Goal: Find specific page/section: Find specific page/section

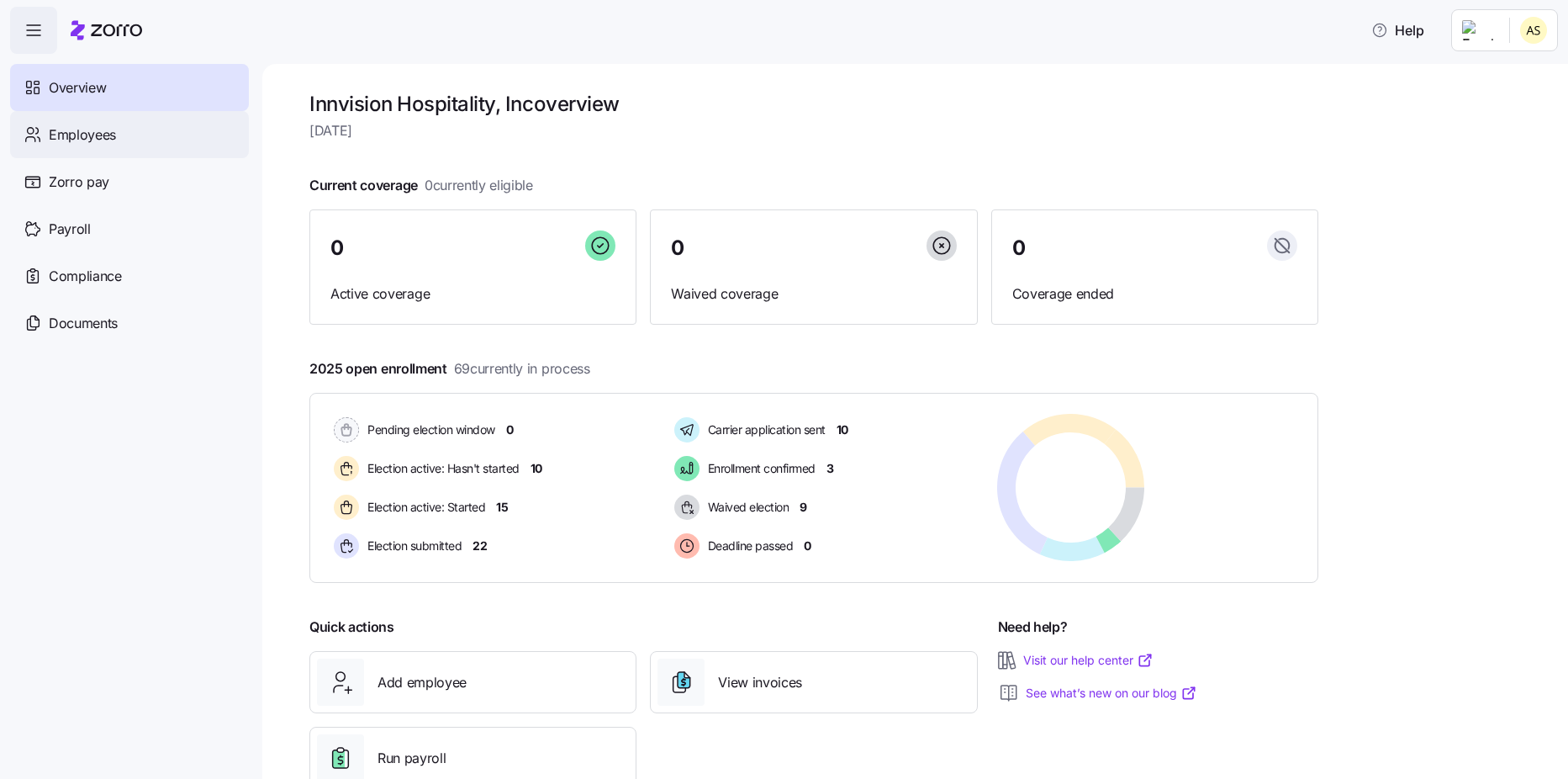
click at [111, 132] on span "Employees" at bounding box center [82, 135] width 68 height 21
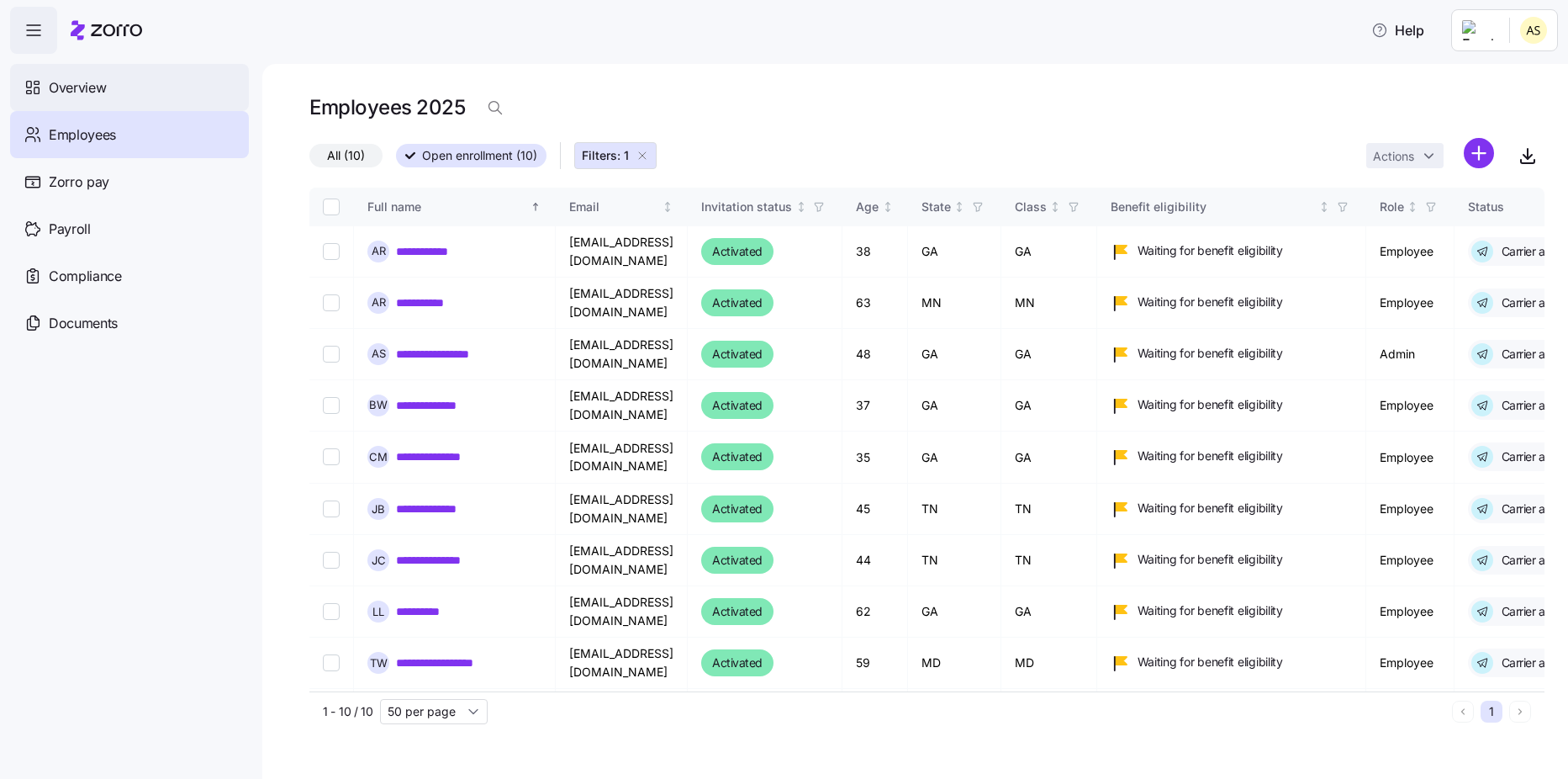
click at [67, 89] on span "Overview" at bounding box center [77, 88] width 57 height 21
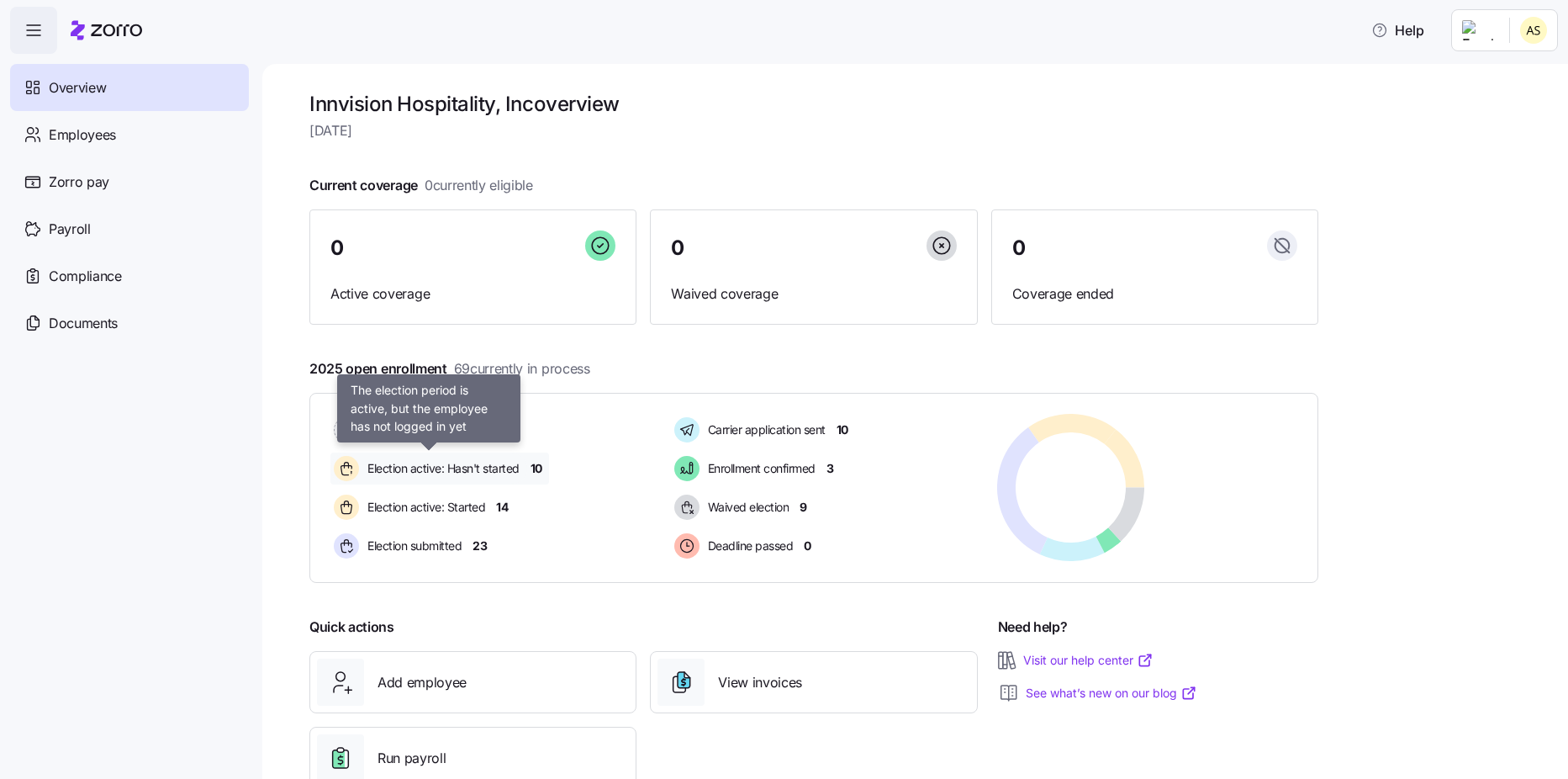
click at [503, 469] on span "Election active: Hasn't started" at bounding box center [440, 468] width 157 height 17
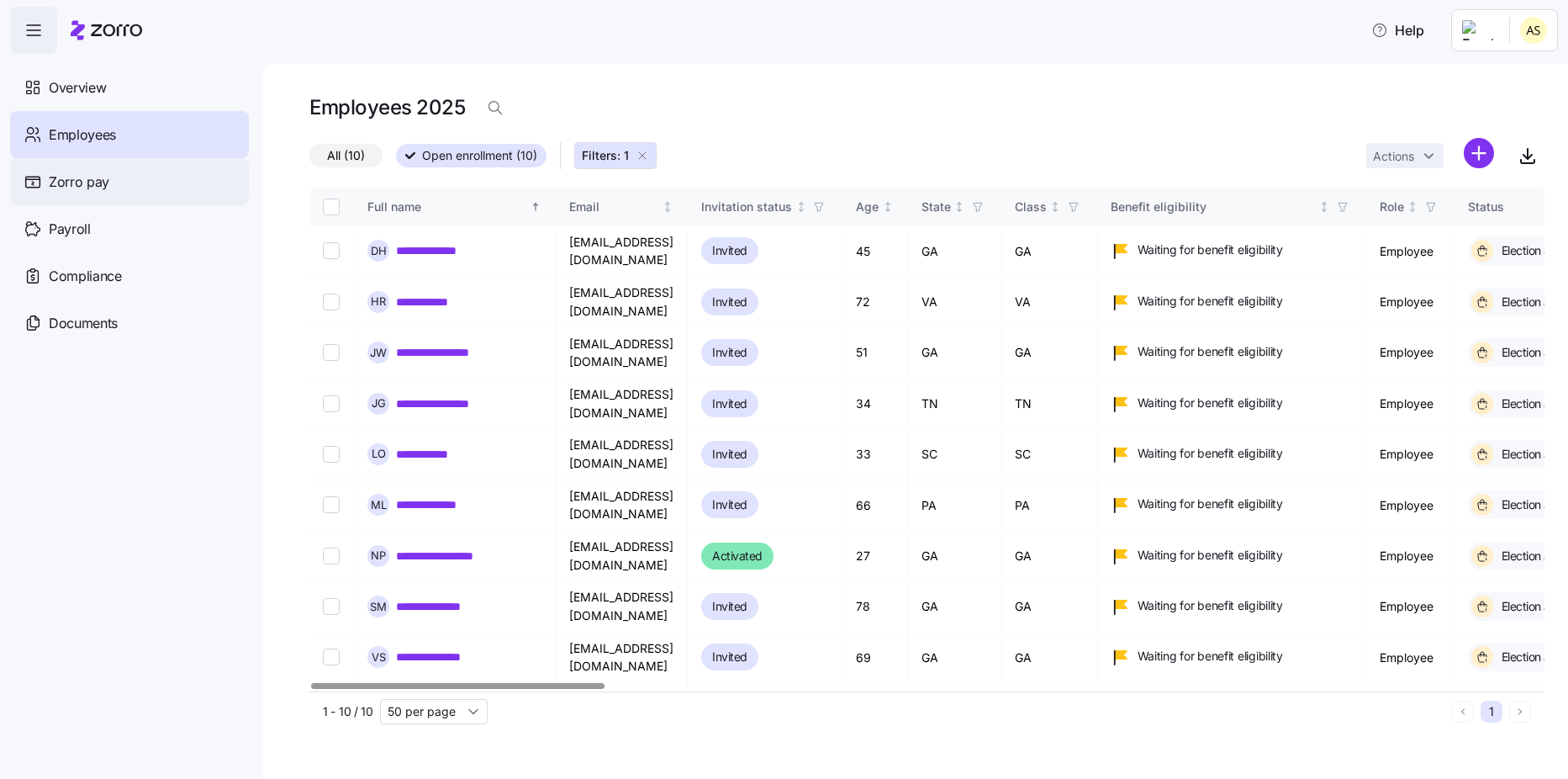
click at [110, 189] on div "Zorro pay" at bounding box center [130, 182] width 239 height 47
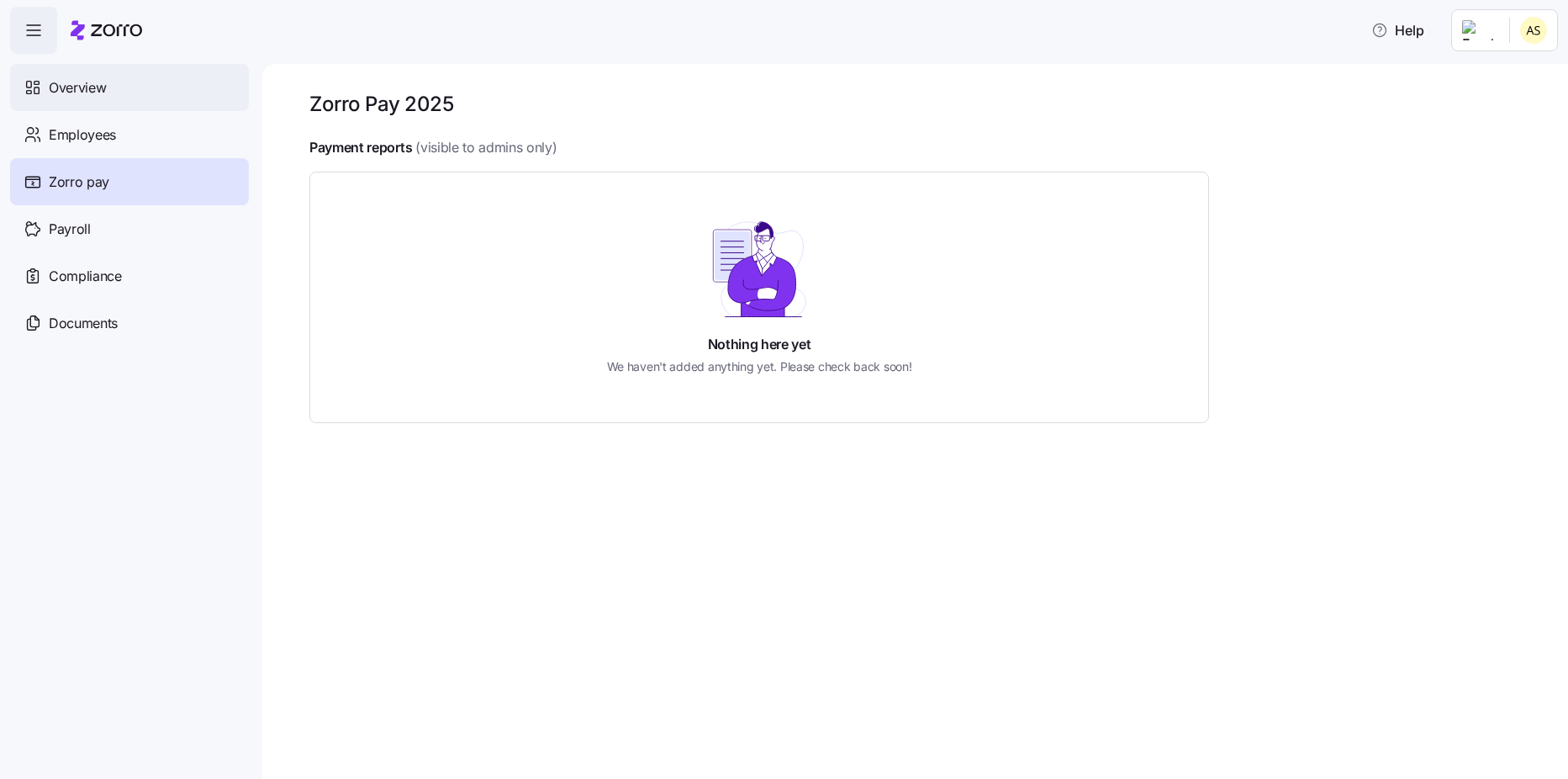
click at [103, 90] on span "Overview" at bounding box center [77, 88] width 57 height 21
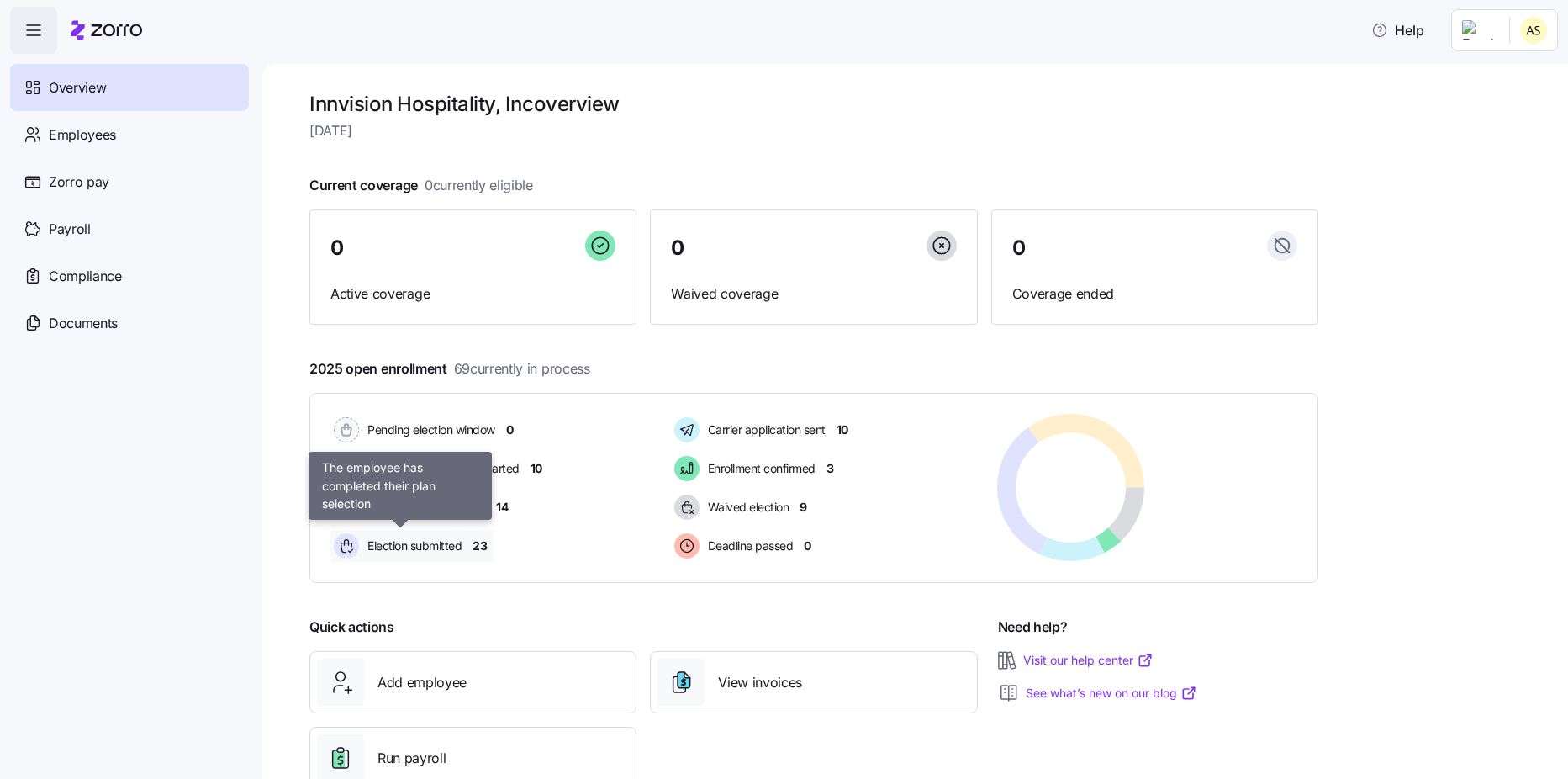
click at [406, 546] on span "Election submitted" at bounding box center [411, 546] width 99 height 17
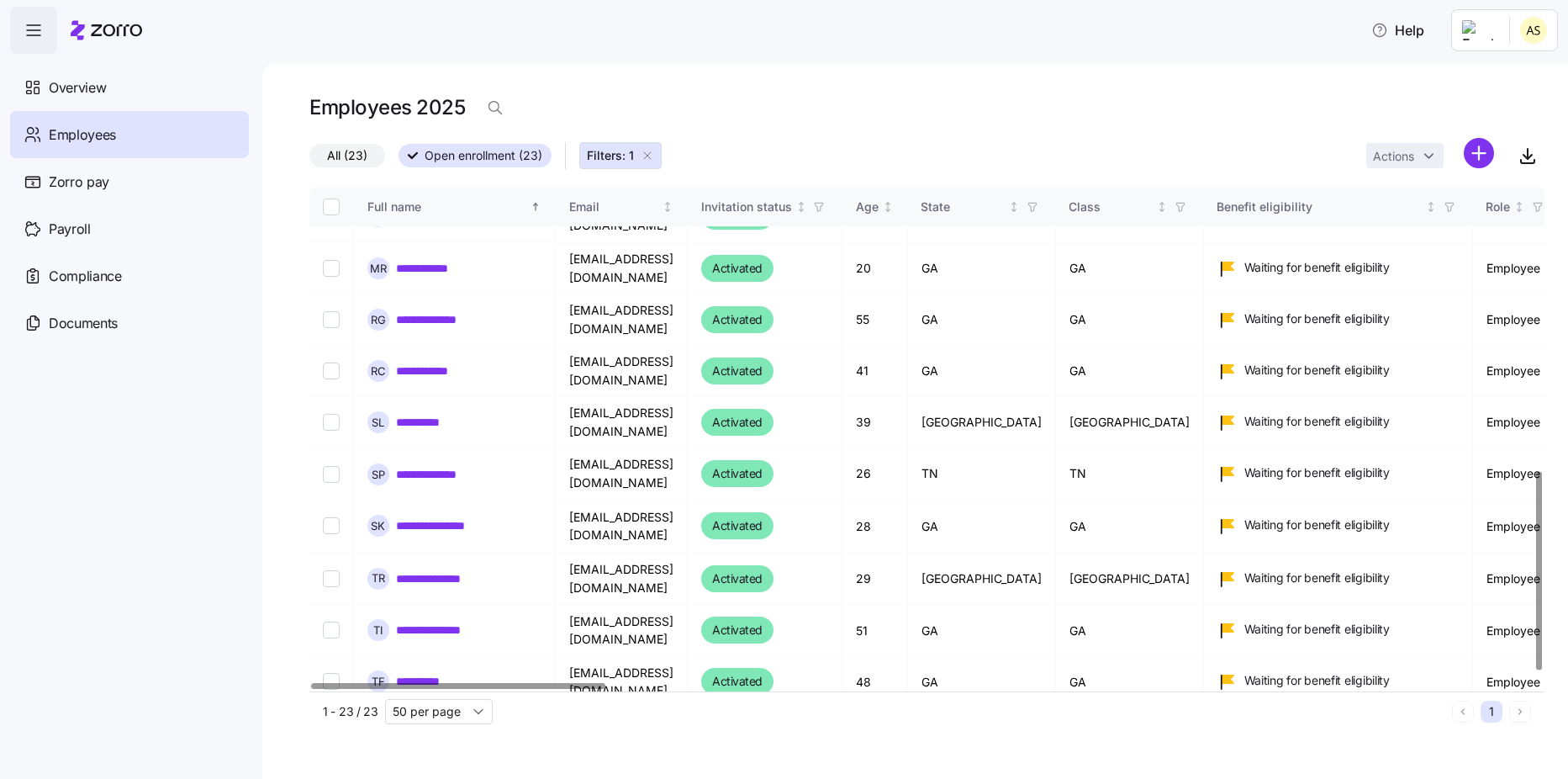
scroll to position [740, 0]
